Goal: Transaction & Acquisition: Obtain resource

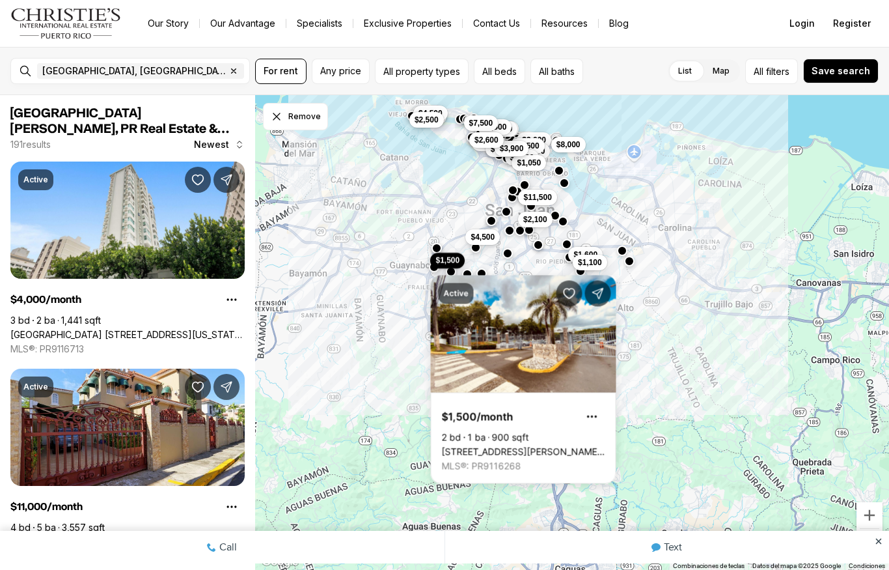
click at [584, 270] on div "Active $1,500/month 2 bd 1 ba 900 sqft [STREET_ADDRESS][PERSON_NAME][PERSON_NAM…" at bounding box center [524, 372] width 186 height 224
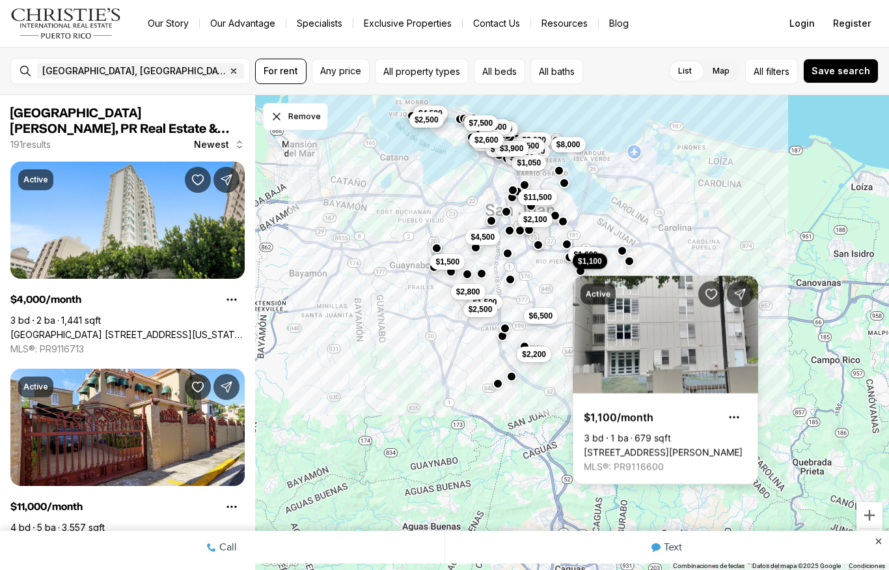
click at [273, 69] on span "For rent" at bounding box center [281, 71] width 35 height 10
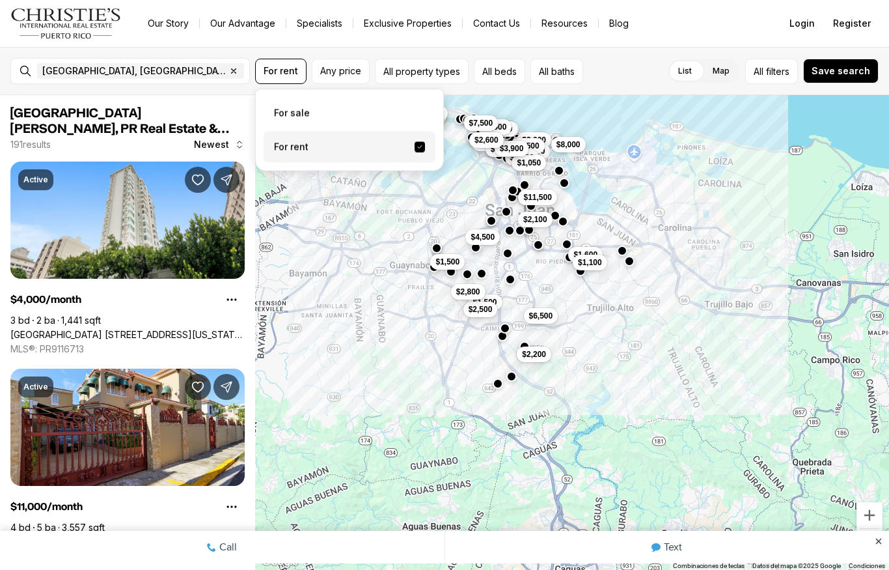
click at [287, 156] on label "For rent" at bounding box center [350, 147] width 172 height 31
click at [415, 152] on button "For rent" at bounding box center [420, 147] width 10 height 10
click at [335, 74] on span "Any price" at bounding box center [340, 71] width 41 height 10
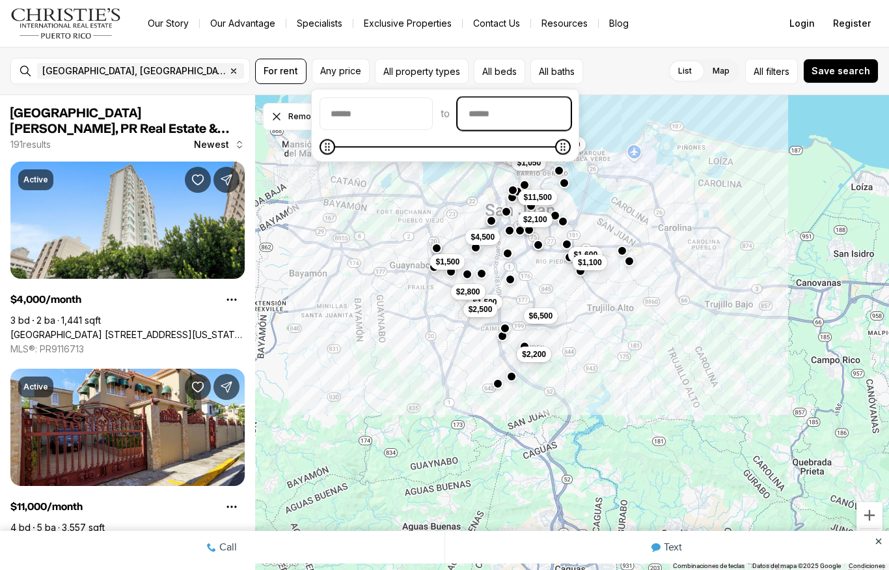
click at [539, 118] on input "priceMax" at bounding box center [514, 113] width 112 height 31
type input "****"
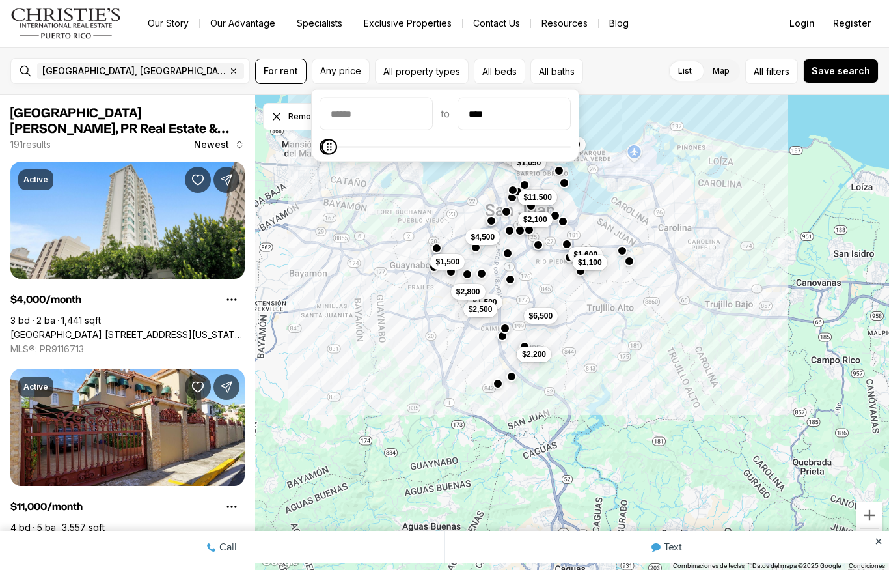
click at [835, 73] on span "Save search" at bounding box center [841, 71] width 59 height 10
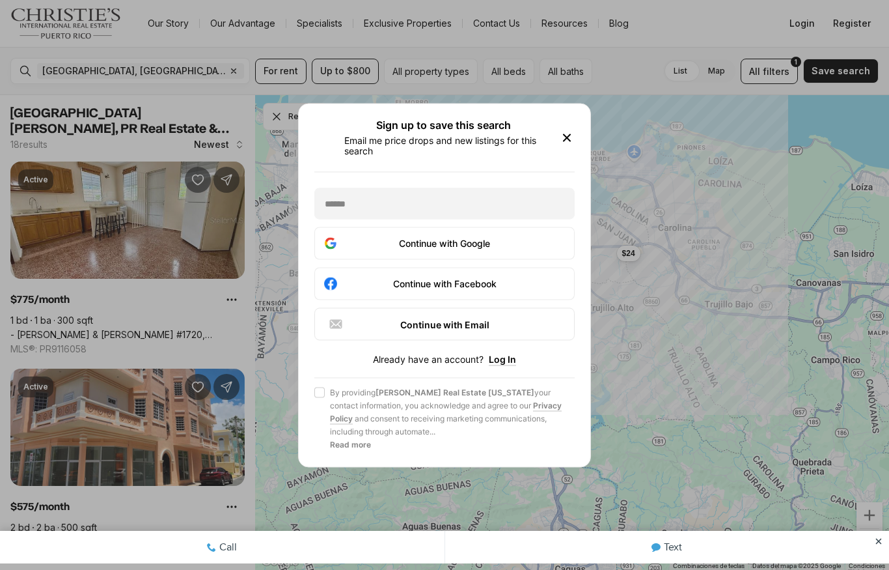
click at [563, 139] on icon "button" at bounding box center [567, 138] width 16 height 16
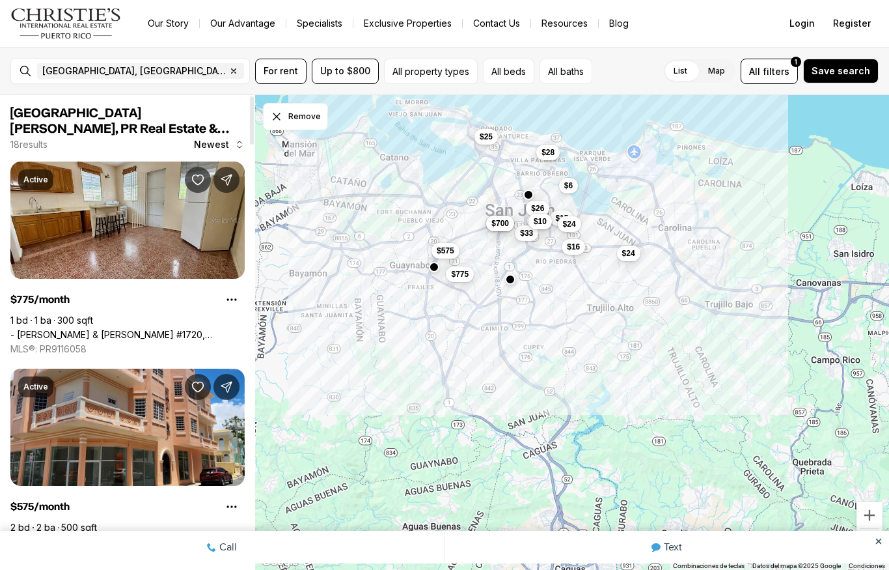
click at [82, 329] on link "- [PERSON_NAME] & [PERSON_NAME] #1720, [GEOGRAPHIC_DATA][PERSON_NAME], 00921" at bounding box center [127, 335] width 234 height 12
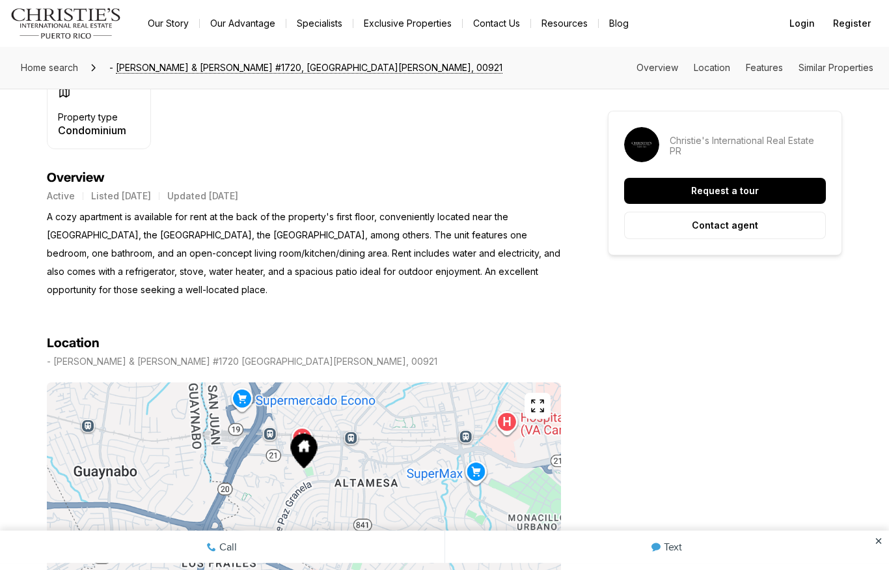
scroll to position [460, 0]
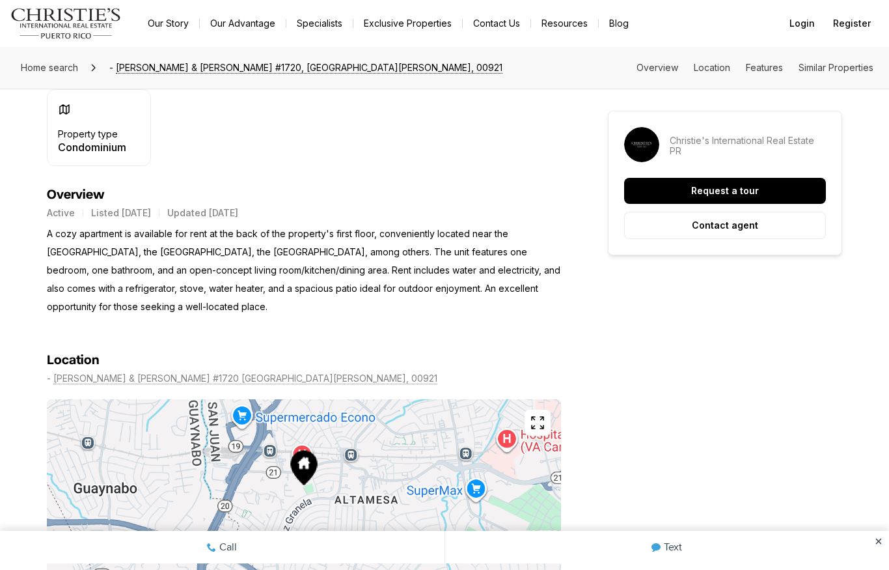
click at [798, 186] on button "Request a tour" at bounding box center [725, 191] width 202 height 26
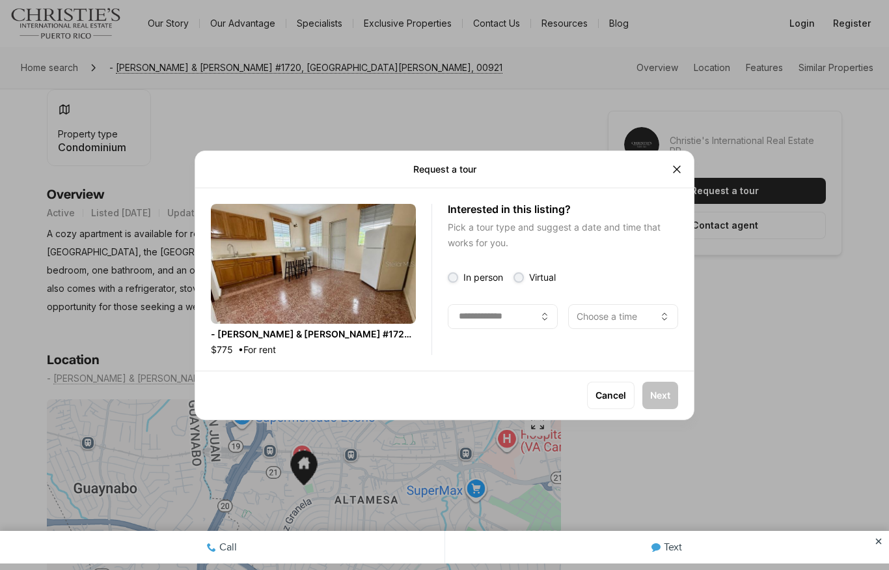
click at [673, 169] on icon "Close" at bounding box center [677, 169] width 13 height 13
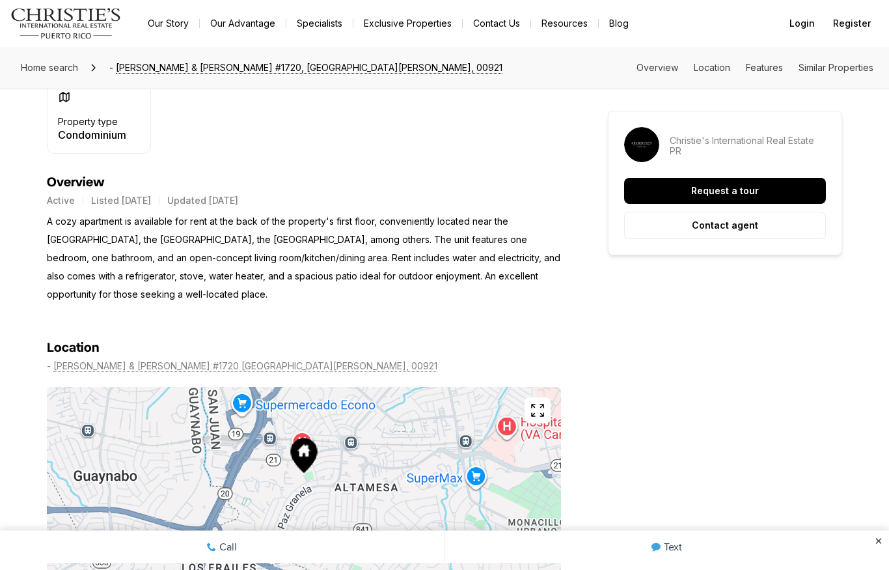
scroll to position [443, 0]
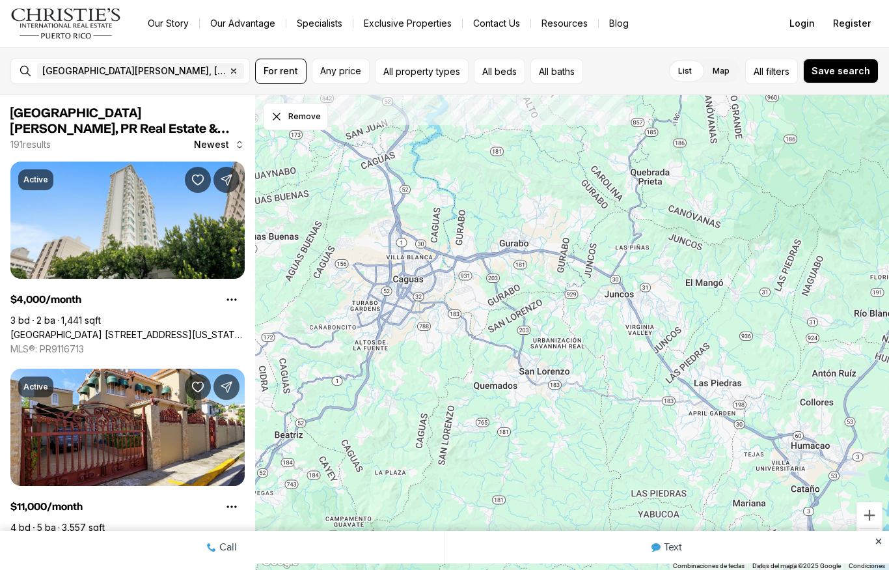
click at [401, 72] on button "All property types" at bounding box center [422, 71] width 94 height 25
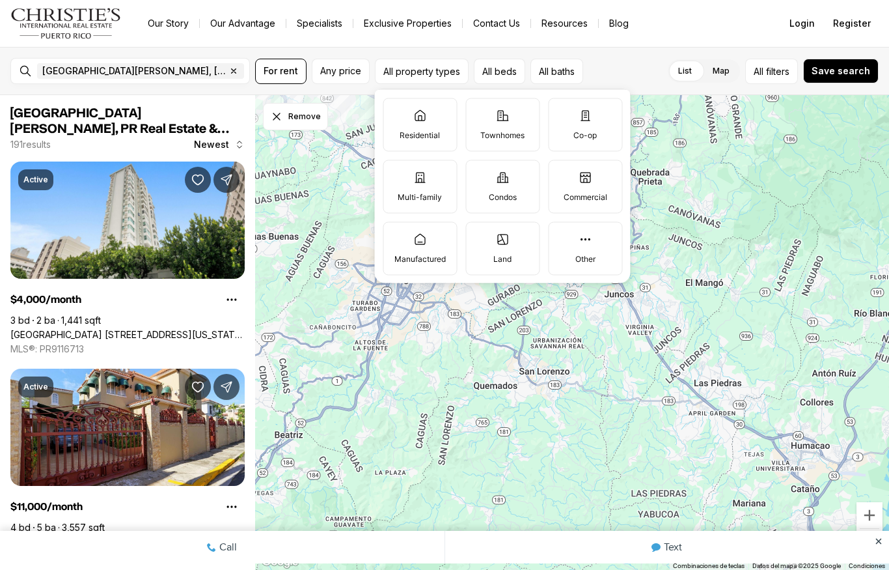
click at [411, 116] on label "Residential" at bounding box center [420, 124] width 74 height 53
click at [397, 111] on button "Residential" at bounding box center [390, 104] width 13 height 13
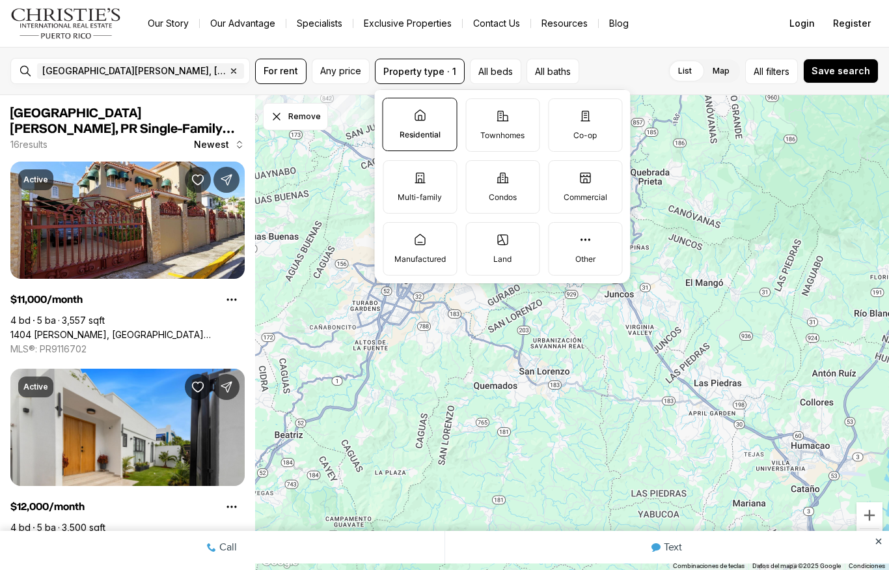
click at [333, 67] on span "Any price" at bounding box center [340, 71] width 41 height 10
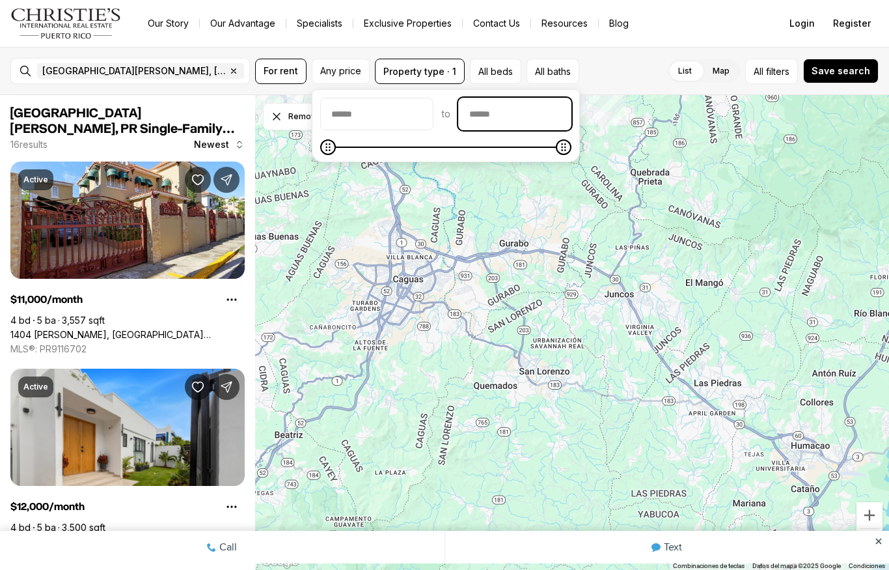
click at [525, 128] on input "priceMax" at bounding box center [515, 113] width 112 height 31
type input "****"
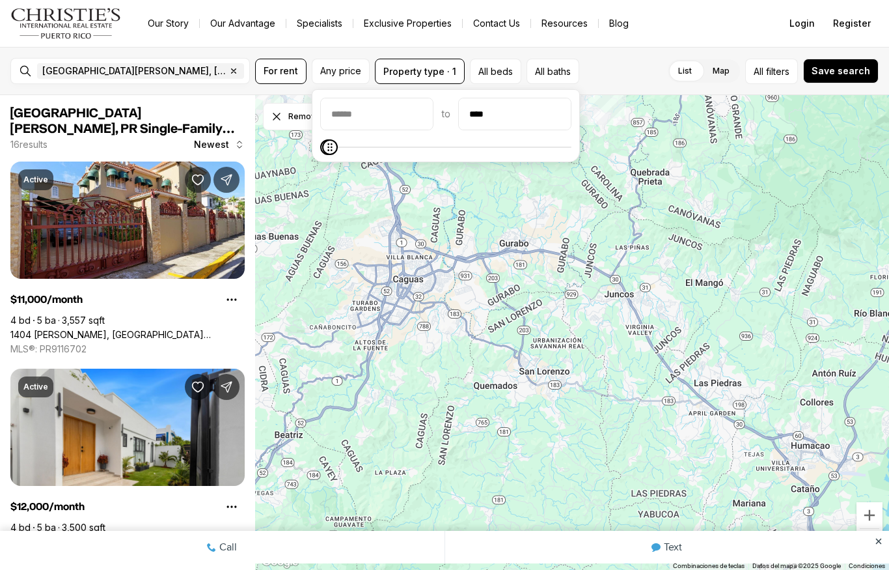
click at [272, 76] on span "For rent" at bounding box center [281, 71] width 35 height 10
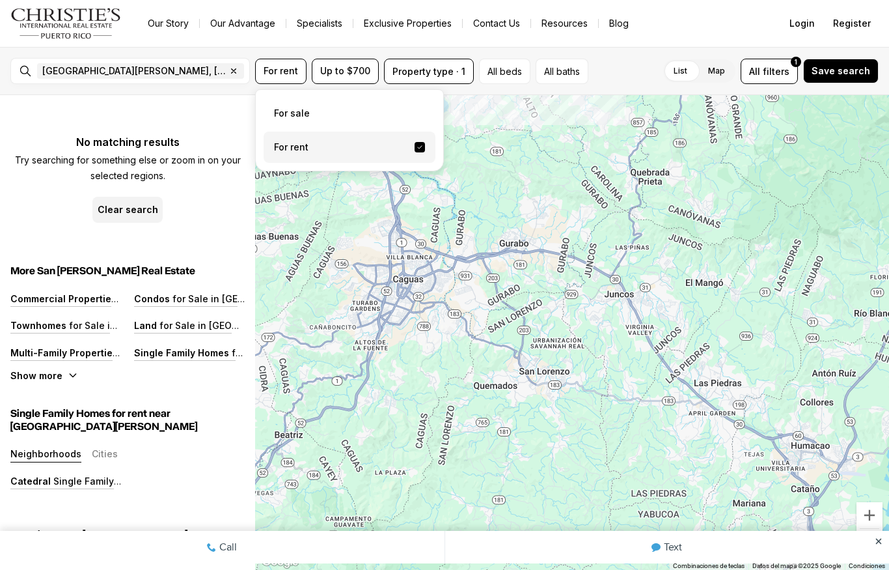
click at [287, 145] on label "For rent" at bounding box center [350, 147] width 172 height 31
click at [415, 145] on button "For rent" at bounding box center [420, 147] width 10 height 10
click at [287, 150] on label "For rent" at bounding box center [350, 147] width 172 height 31
click at [415, 150] on button "For rent" at bounding box center [420, 147] width 10 height 10
click at [626, 65] on div "List Map List Map All filters 1 Save search" at bounding box center [736, 71] width 285 height 25
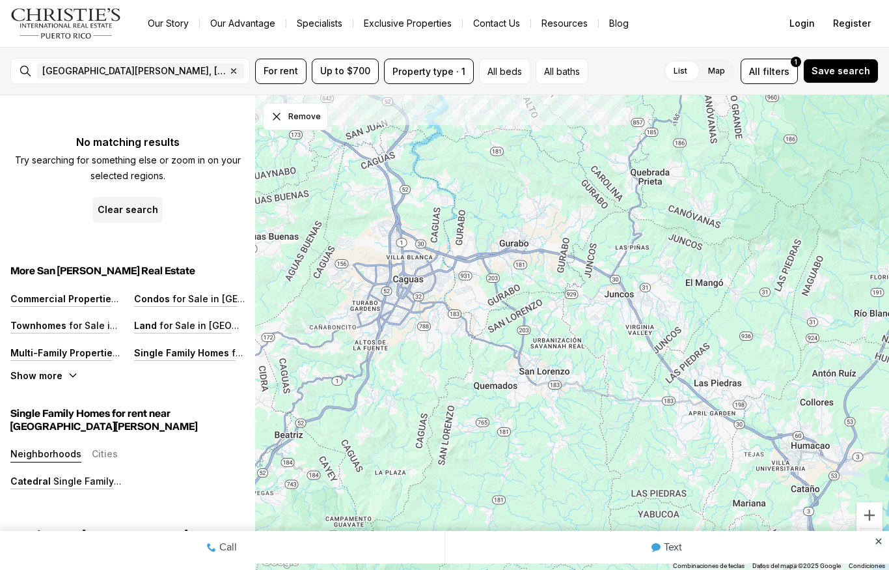
click at [848, 63] on button "Save search" at bounding box center [841, 71] width 76 height 25
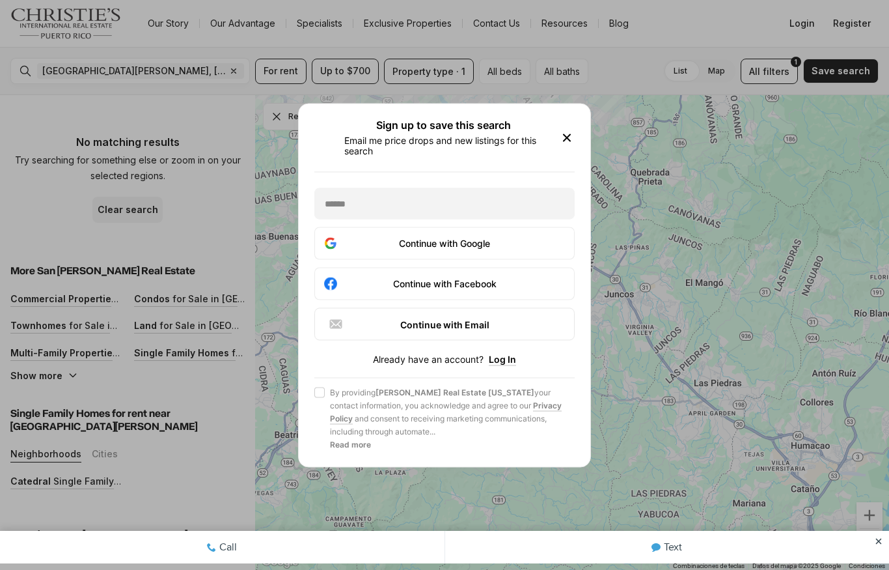
click at [559, 139] on icon "button" at bounding box center [567, 138] width 16 height 16
